Goal: Find specific page/section: Find specific page/section

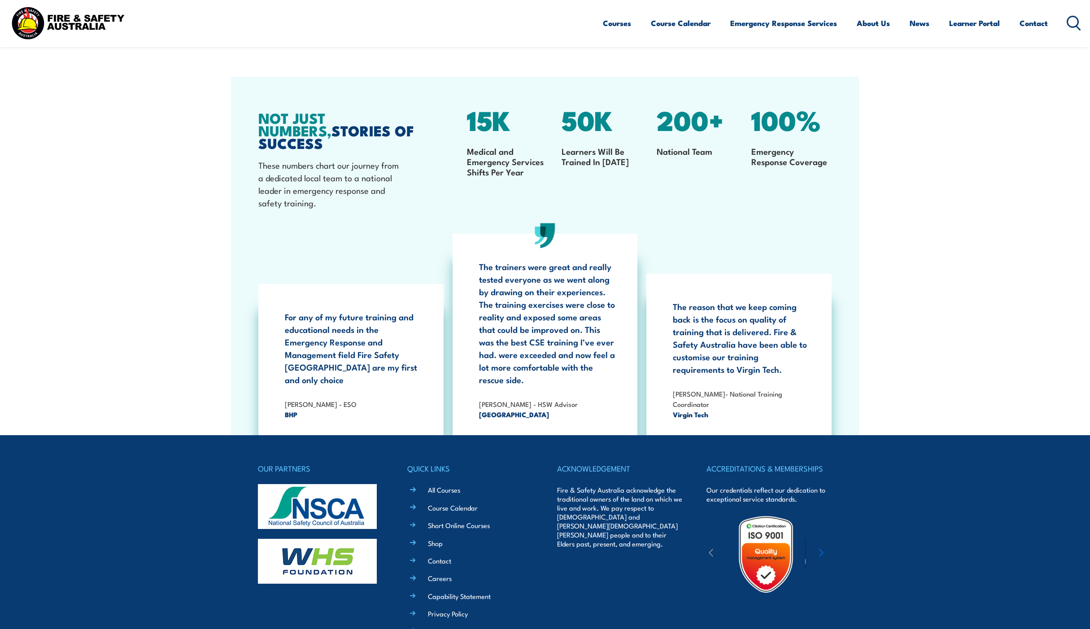
scroll to position [1689, 0]
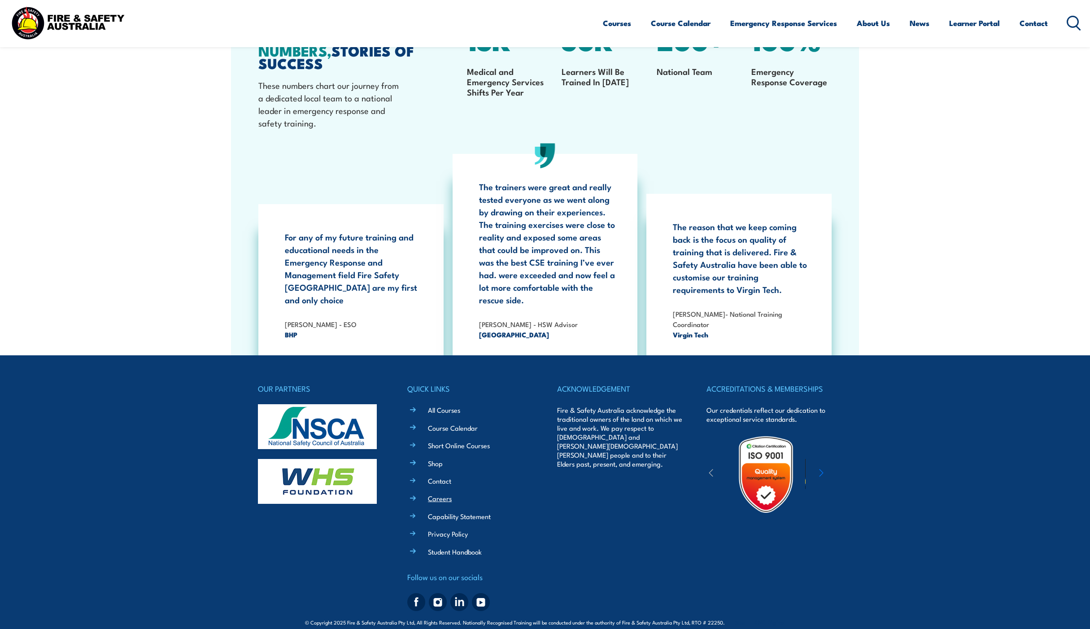
click at [441, 493] on link "Careers" at bounding box center [440, 497] width 24 height 9
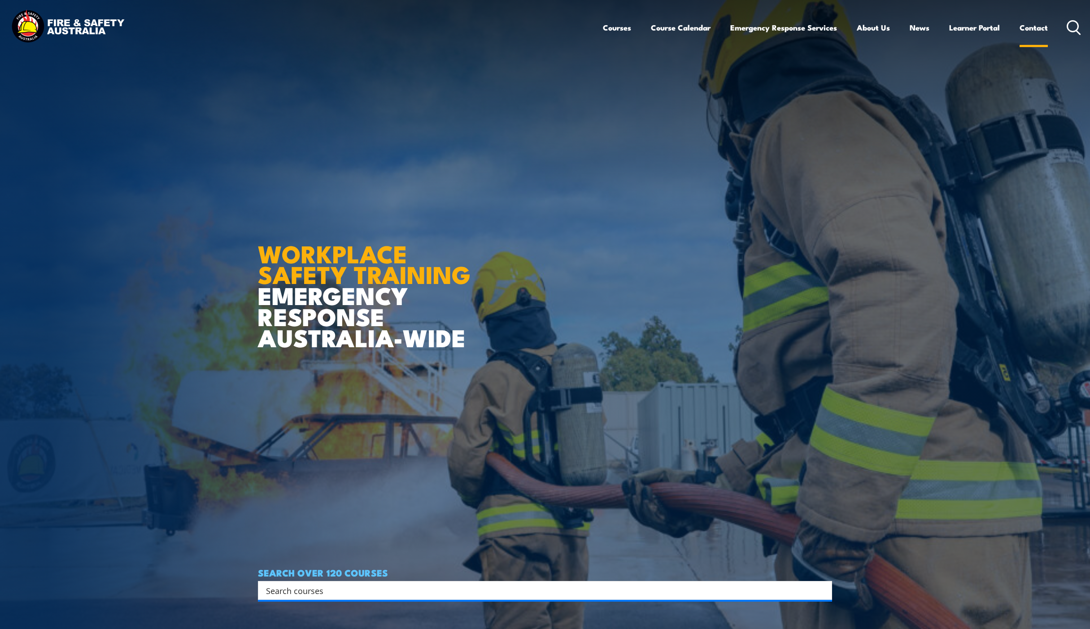
click at [1036, 26] on link "Contact" at bounding box center [1033, 28] width 28 height 24
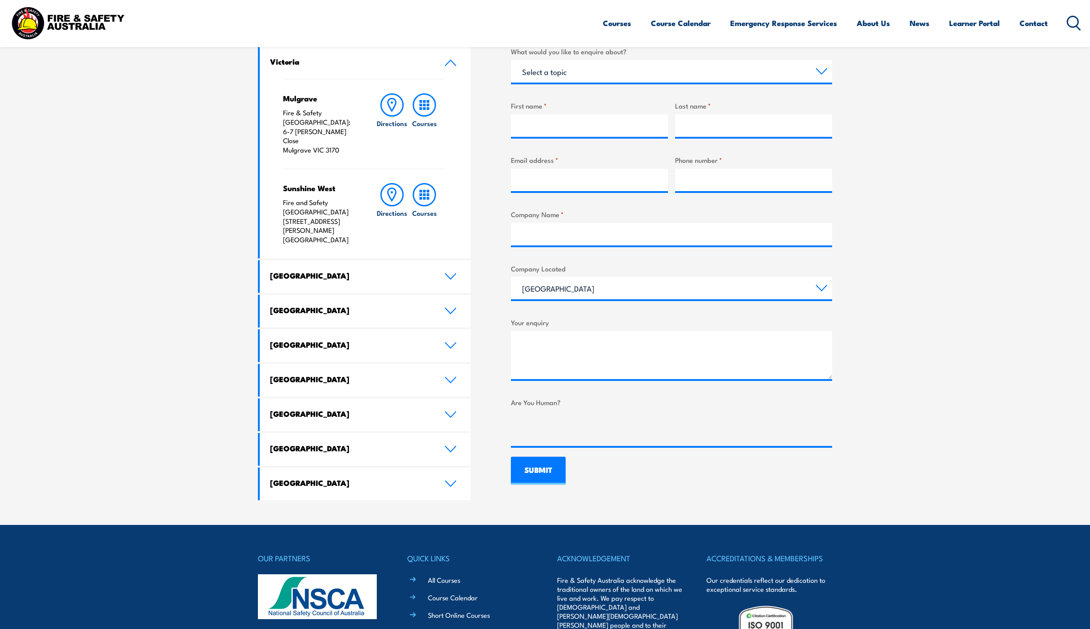
scroll to position [314, 0]
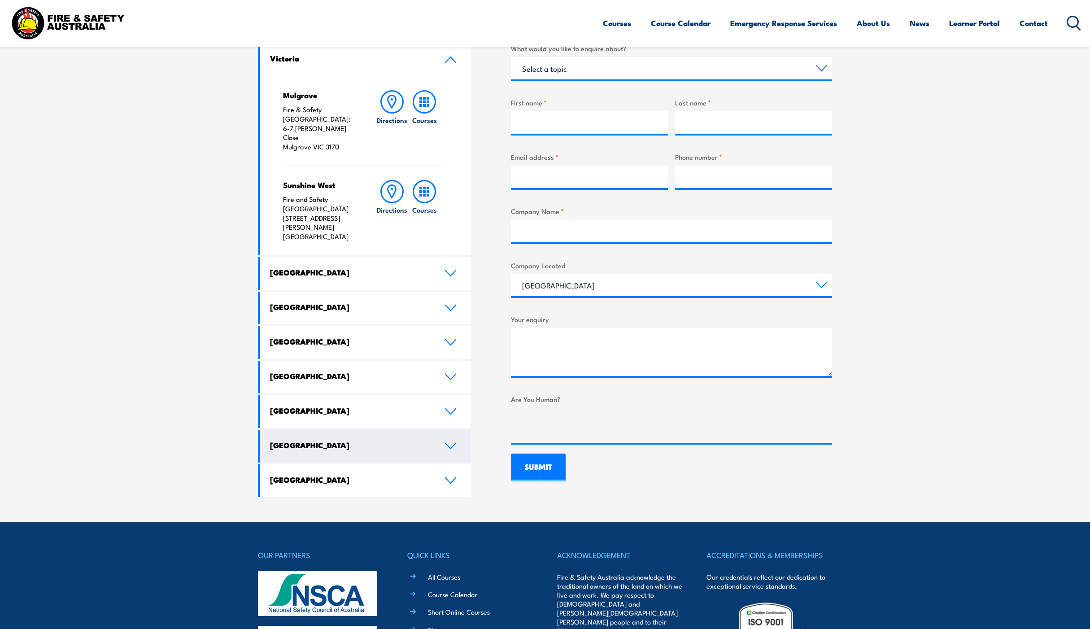
click at [346, 440] on h4 "[GEOGRAPHIC_DATA]" at bounding box center [350, 445] width 161 height 10
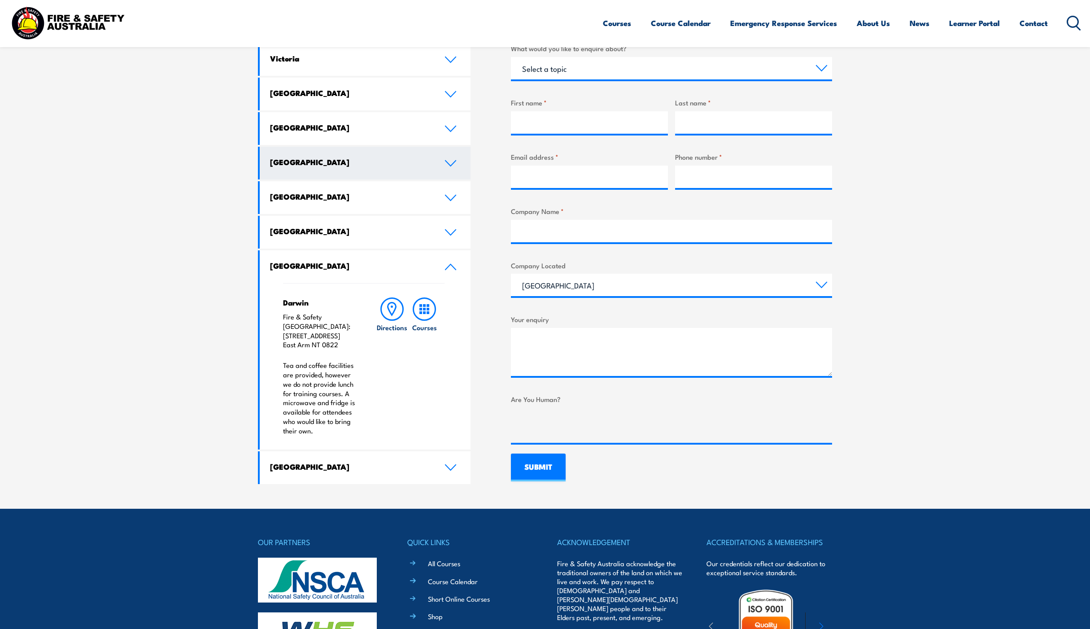
click at [334, 170] on link "[GEOGRAPHIC_DATA]" at bounding box center [365, 163] width 211 height 33
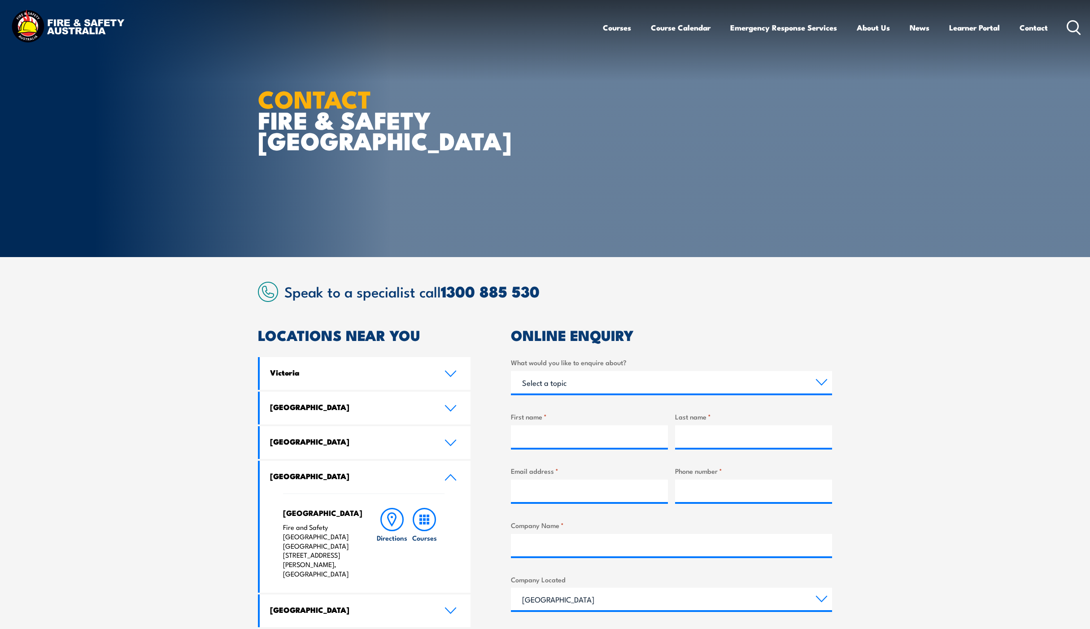
scroll to position [477, 0]
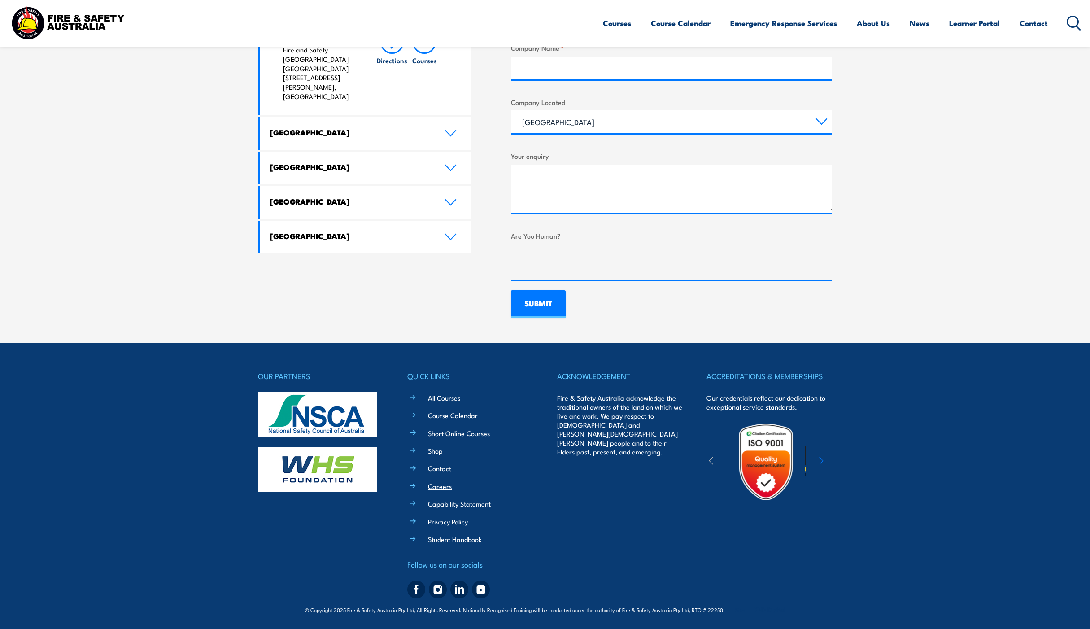
click at [433, 483] on link "Careers" at bounding box center [440, 485] width 24 height 9
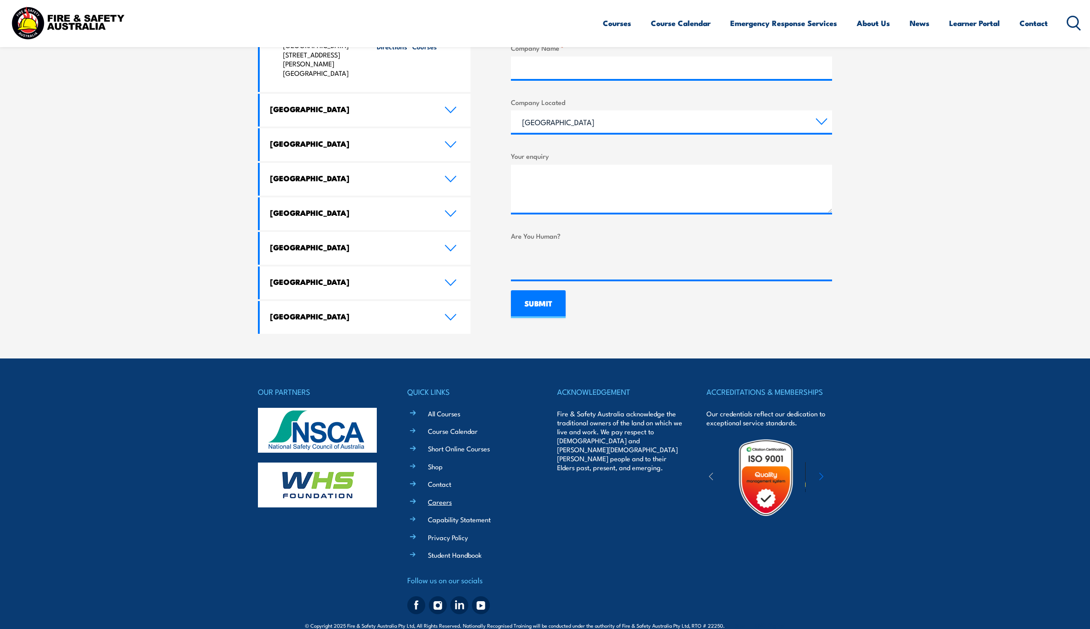
click at [444, 497] on link "Careers" at bounding box center [440, 501] width 24 height 9
